Goal: Contribute content

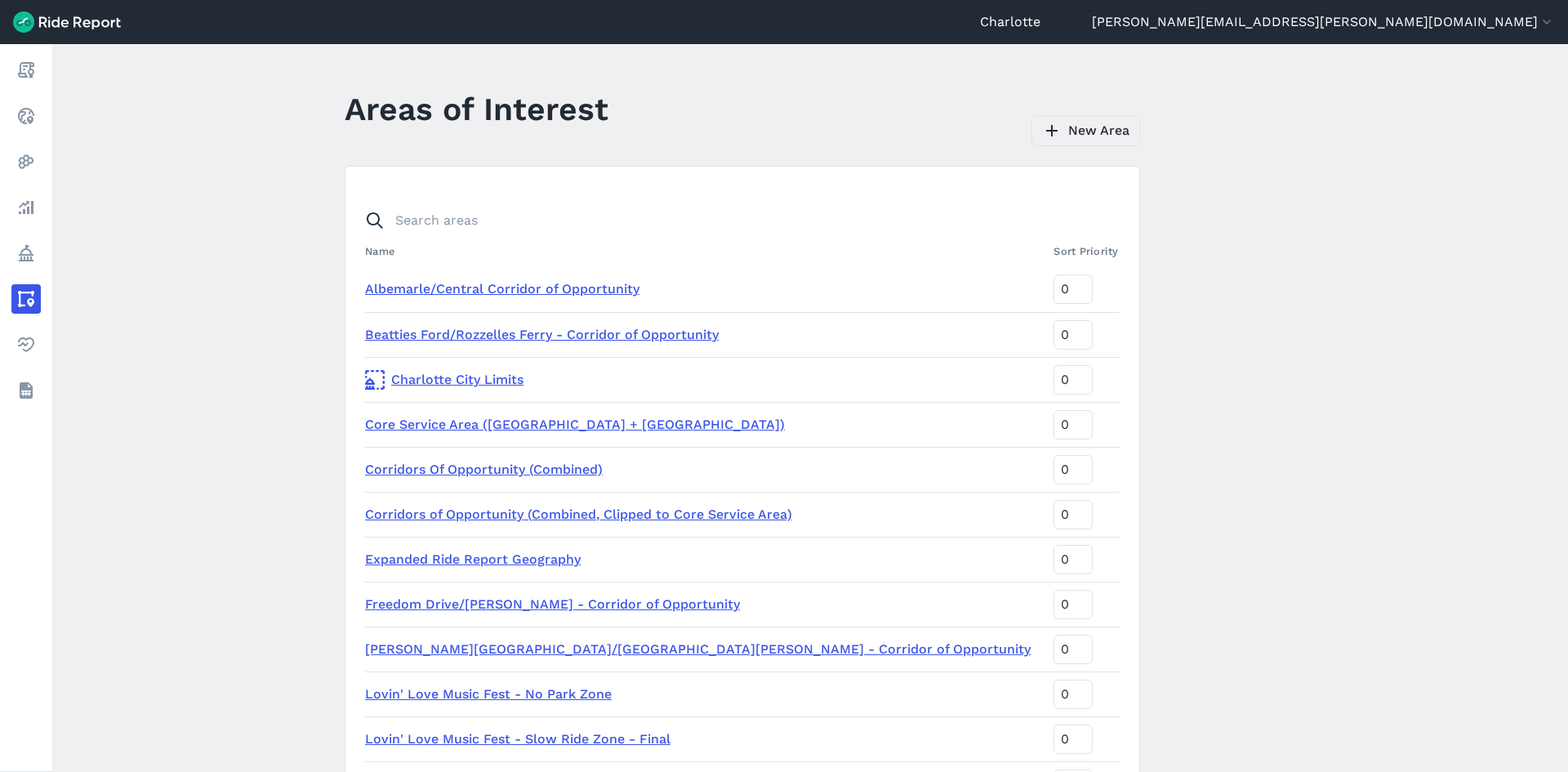
click at [1082, 136] on link "New Area" at bounding box center [1086, 130] width 109 height 31
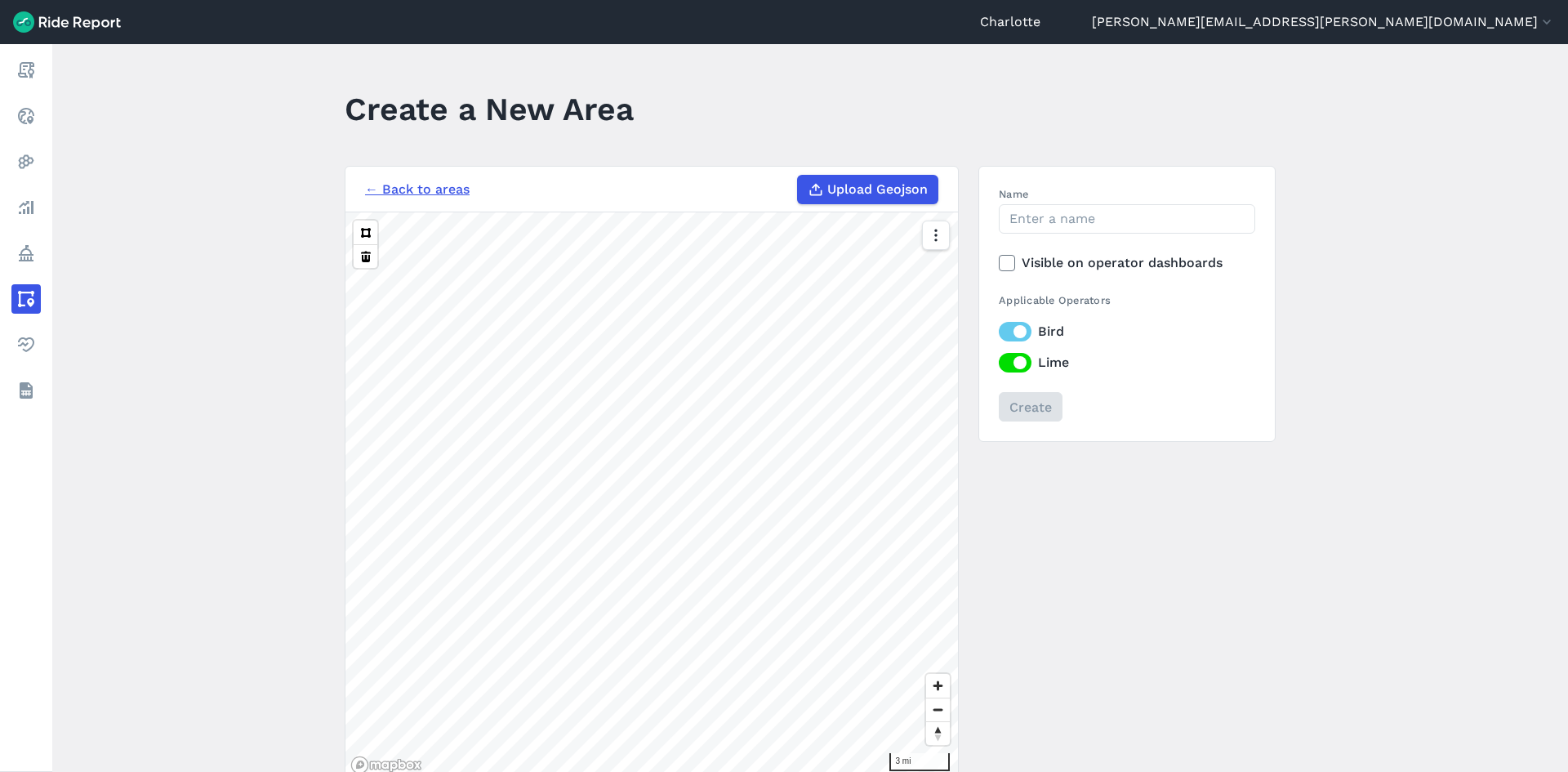
click at [848, 190] on span "Upload Geojson" at bounding box center [877, 189] width 101 height 19
click at [798, 175] on input "Upload Geojson" at bounding box center [797, 174] width 1 height 1
type input "C:\fakepath\ParkingCorrrals_08_13_2025.json"
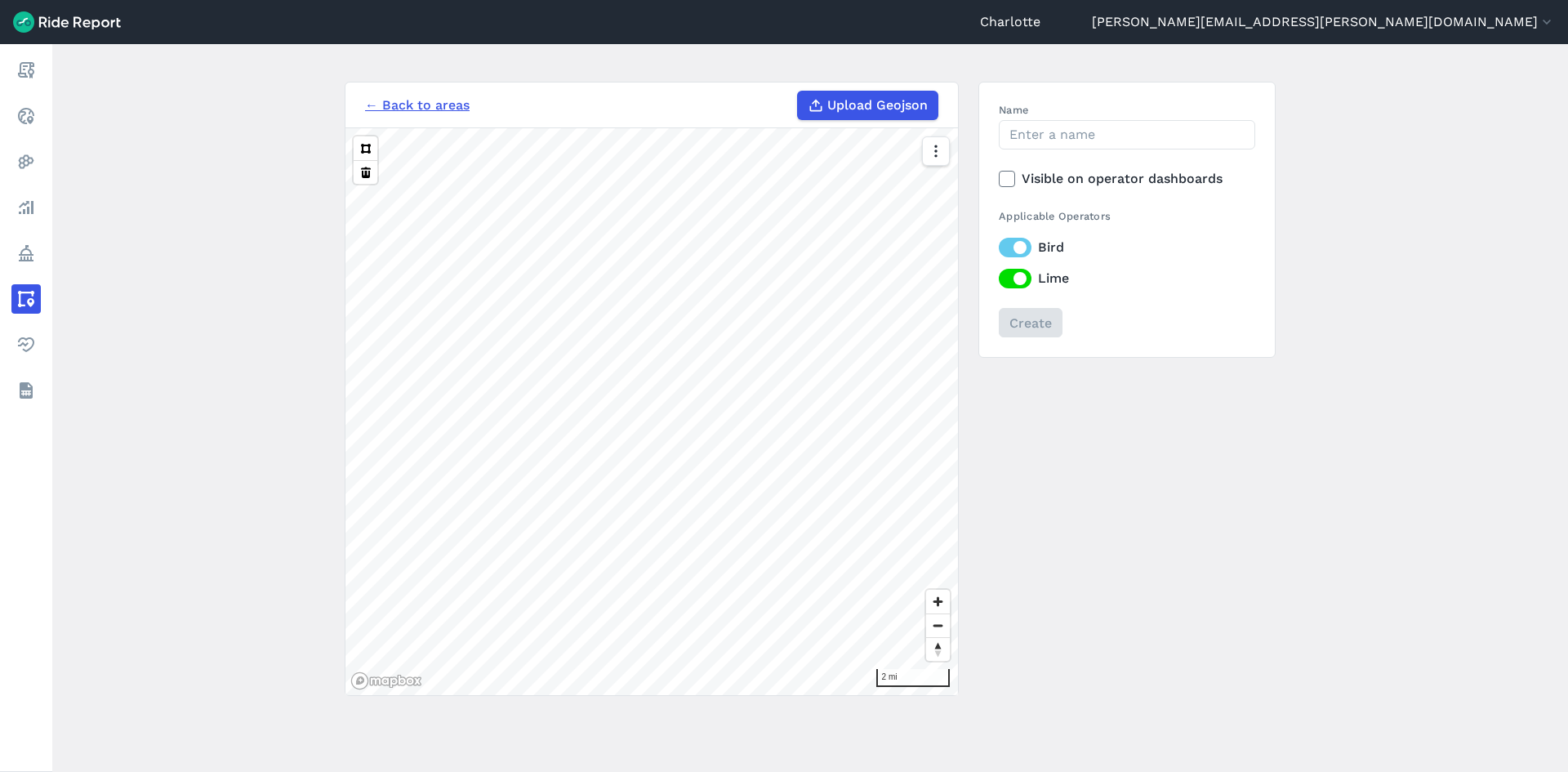
scroll to position [87, 0]
click at [1073, 124] on input "Name" at bounding box center [1127, 132] width 257 height 30
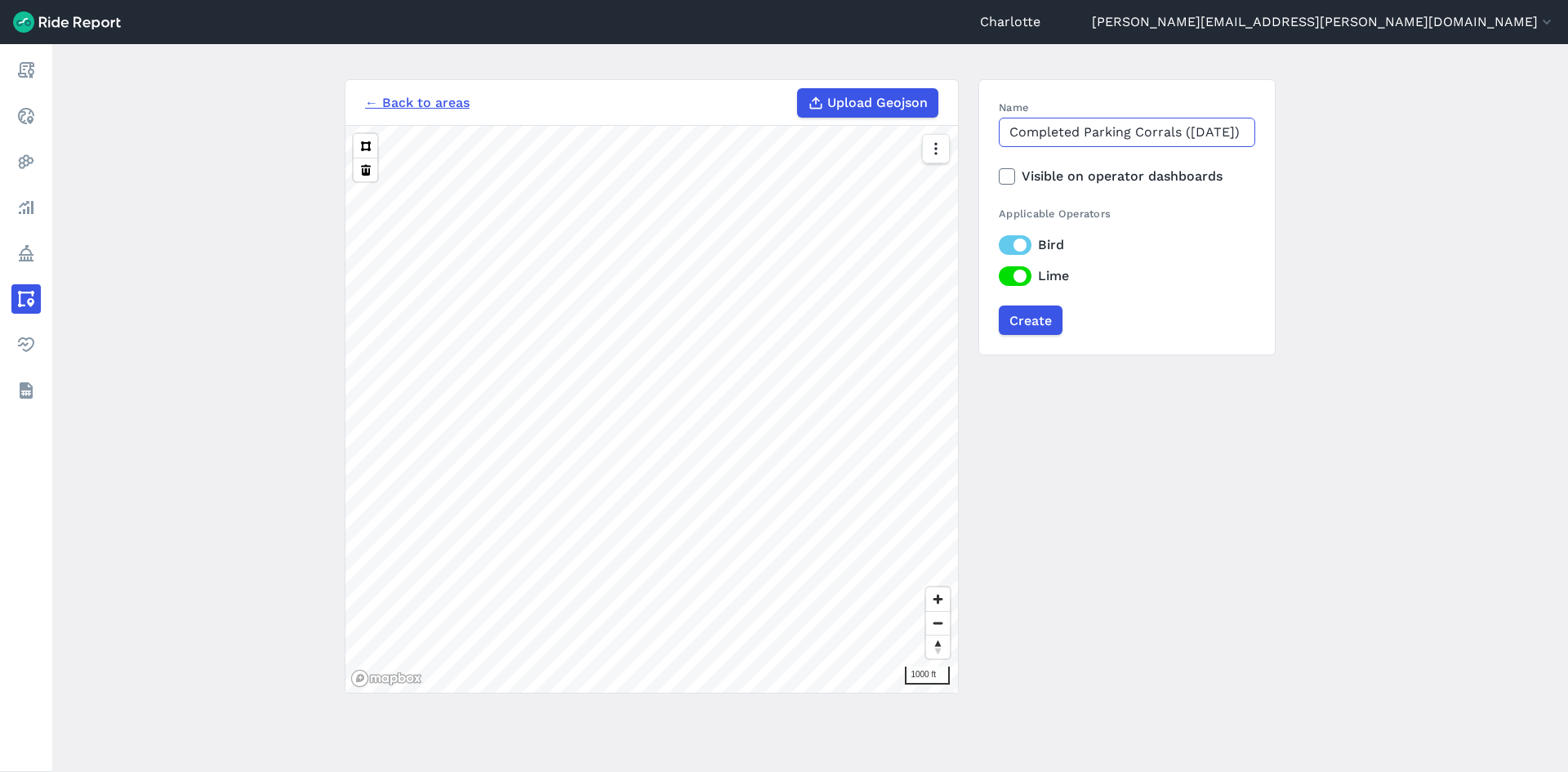
scroll to position [0, 14]
type input "Completed Parking Corrals ([DATE])"
click at [1033, 315] on input "Create" at bounding box center [1030, 320] width 64 height 30
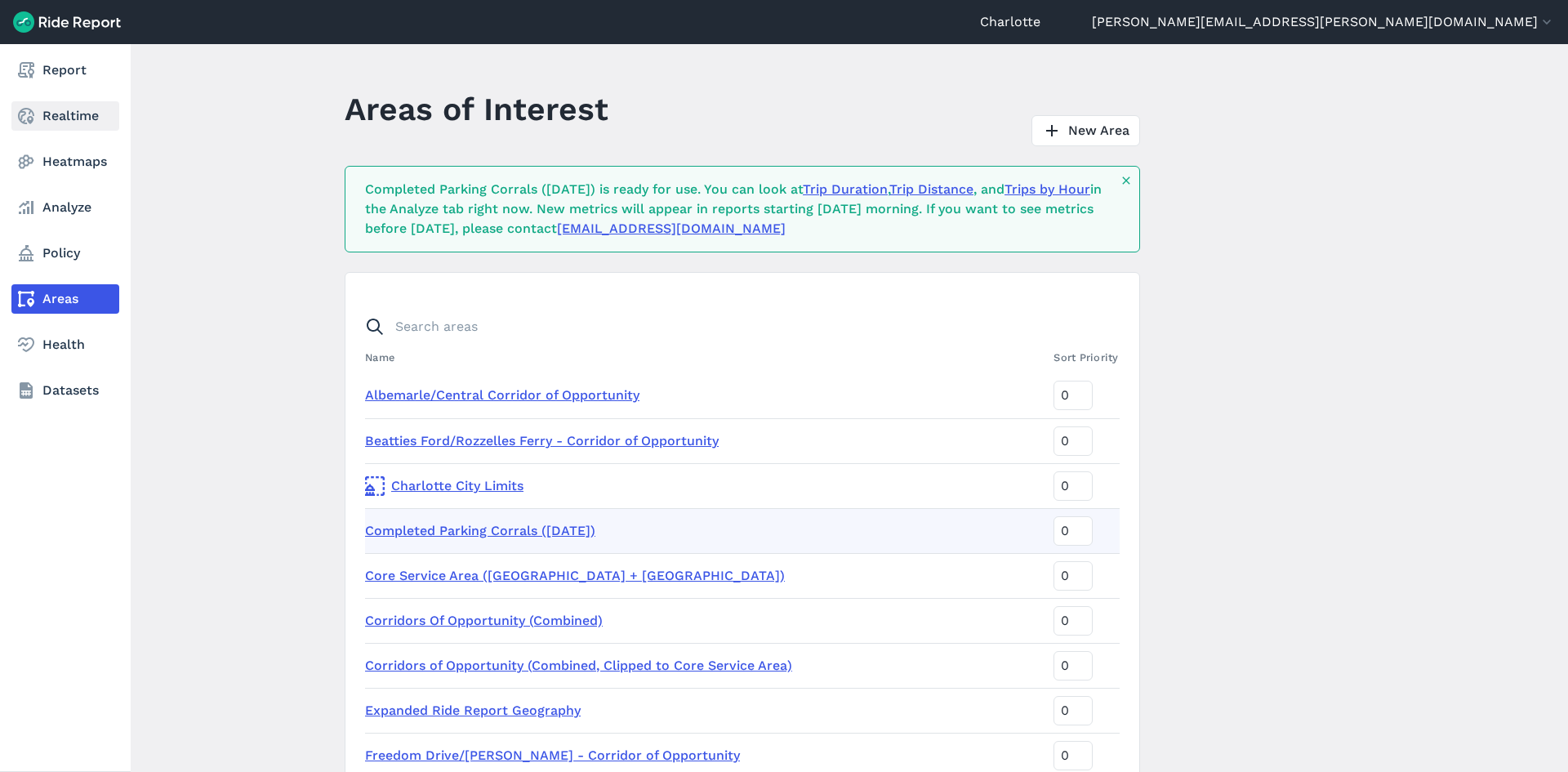
click at [21, 115] on icon at bounding box center [26, 116] width 19 height 19
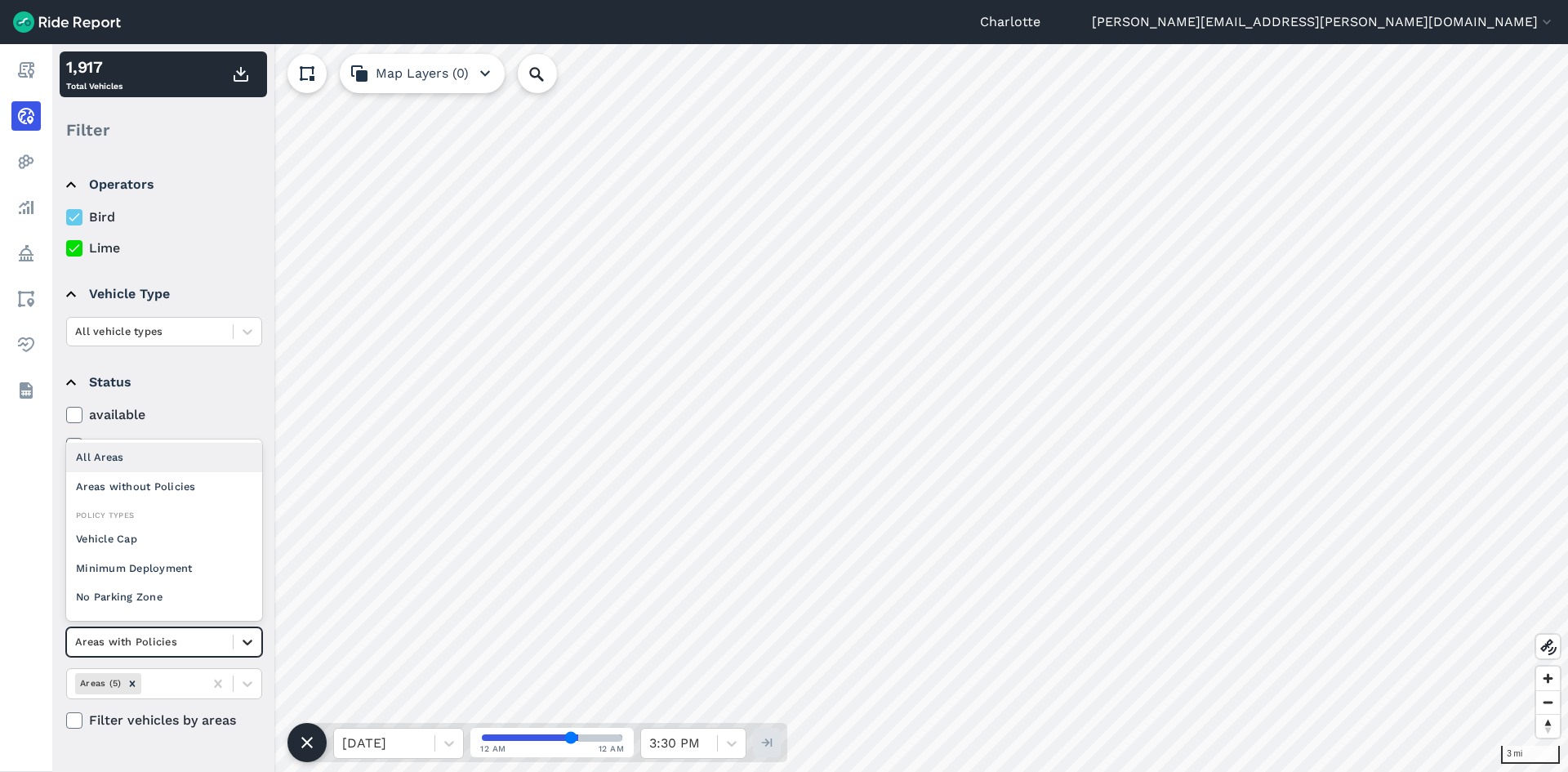
click at [241, 641] on icon at bounding box center [247, 641] width 17 height 17
click at [110, 459] on div "All Areas" at bounding box center [164, 457] width 196 height 29
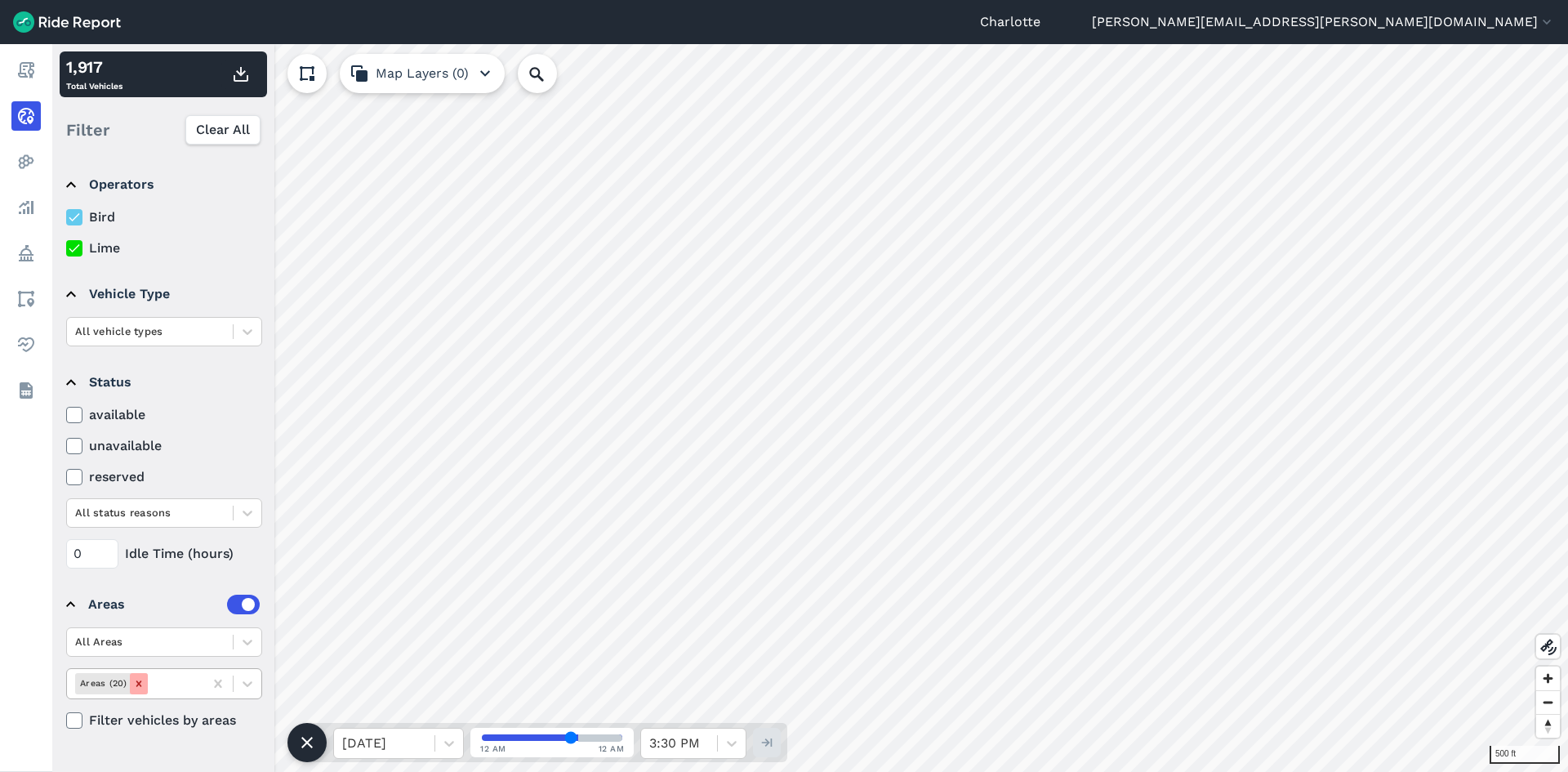
click at [140, 684] on icon "Remove Areas (20)" at bounding box center [138, 683] width 11 height 11
click at [214, 682] on icon at bounding box center [217, 683] width 17 height 17
click at [212, 680] on icon at bounding box center [217, 683] width 17 height 17
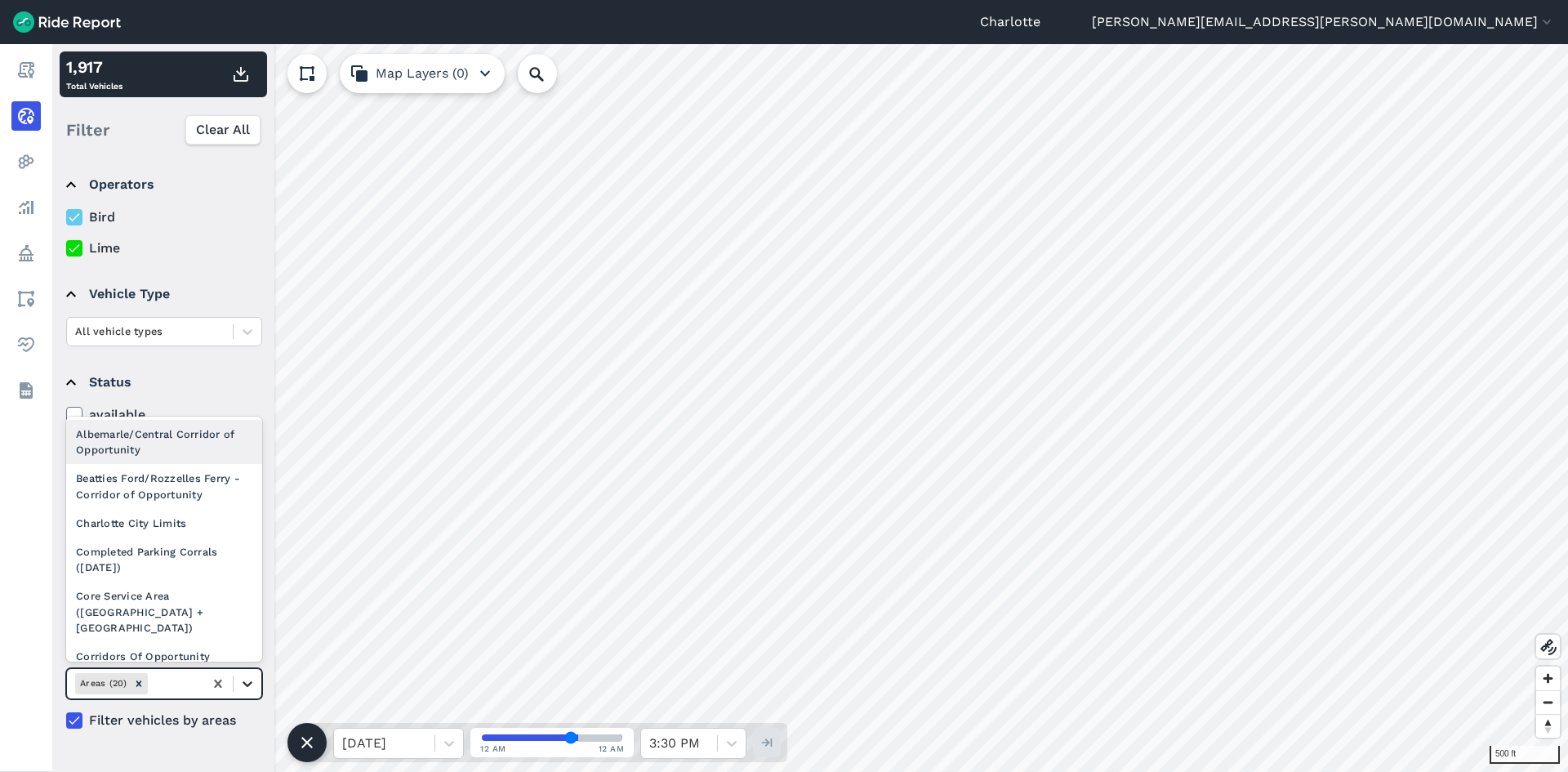
click at [250, 683] on icon at bounding box center [247, 683] width 10 height 6
click at [140, 573] on div "Completed Parking Corrals ([DATE])" at bounding box center [164, 559] width 196 height 44
